Goal: Task Accomplishment & Management: Complete application form

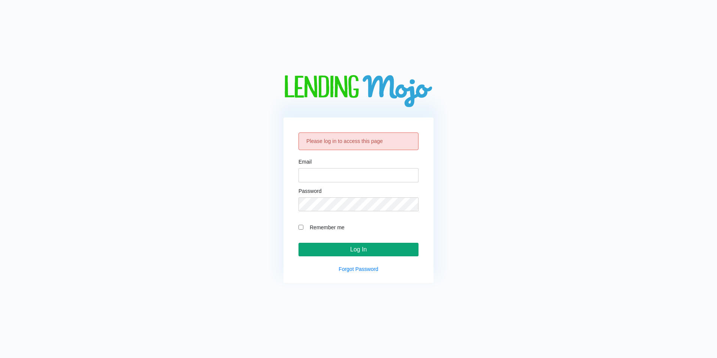
type input "[PERSON_NAME][EMAIL_ADDRESS][PERSON_NAME][DOMAIN_NAME]"
click at [376, 247] on input "Log In" at bounding box center [358, 248] width 120 height 13
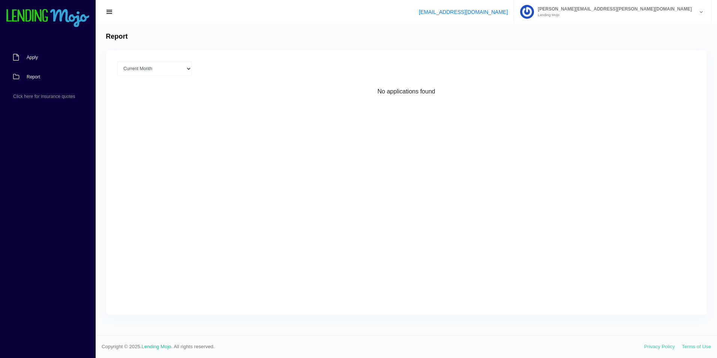
click at [46, 57] on link "Apply" at bounding box center [44, 57] width 88 height 19
